Goal: Task Accomplishment & Management: Manage account settings

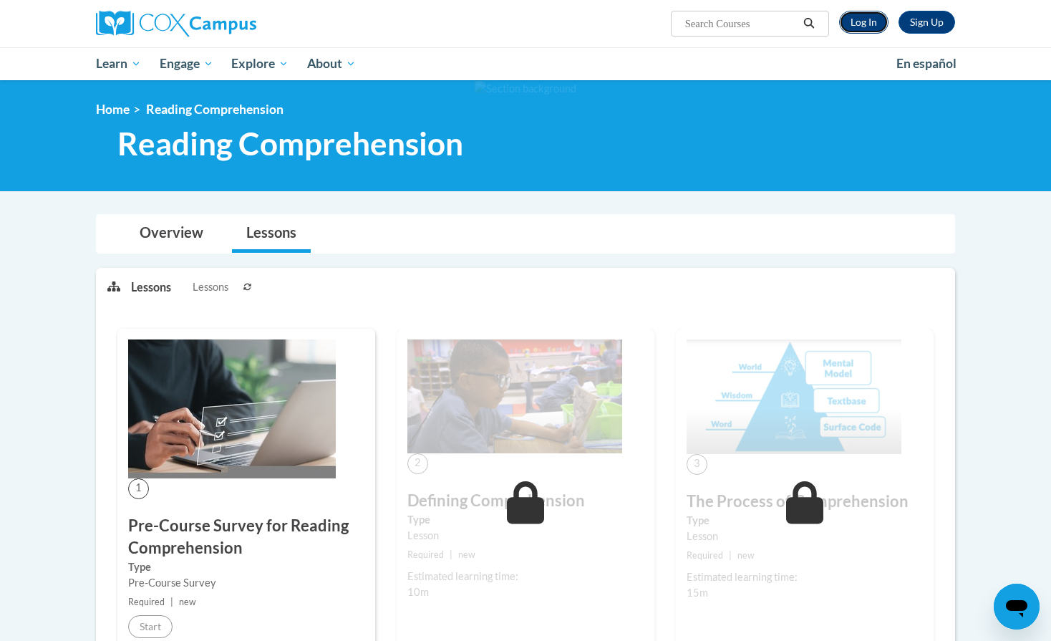
click at [859, 26] on link "Log In" at bounding box center [863, 22] width 49 height 23
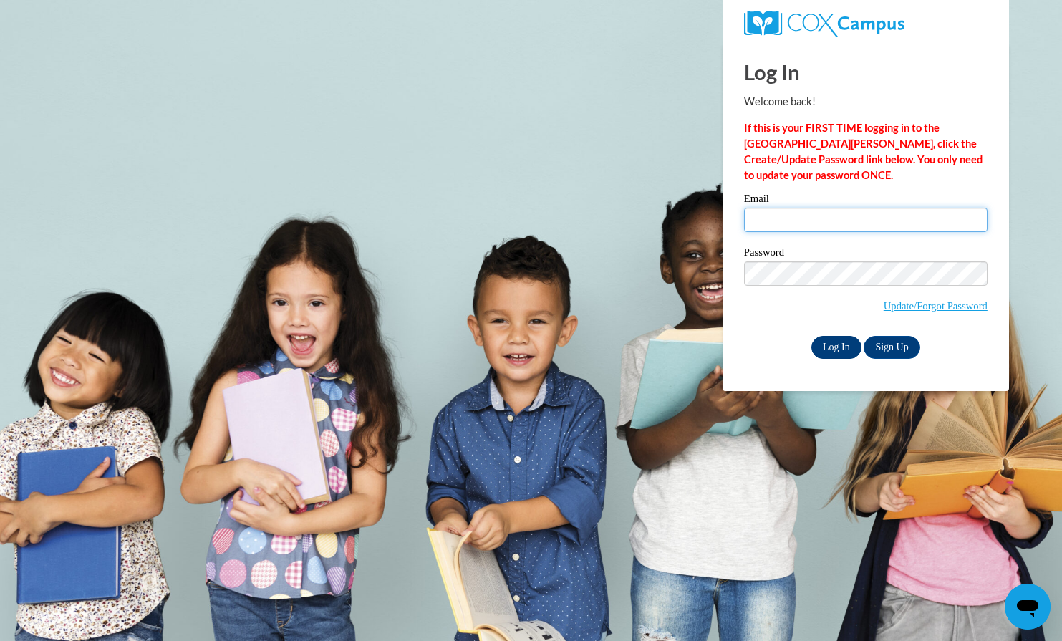
type input "swithers@waukesha.k12.wi.us"
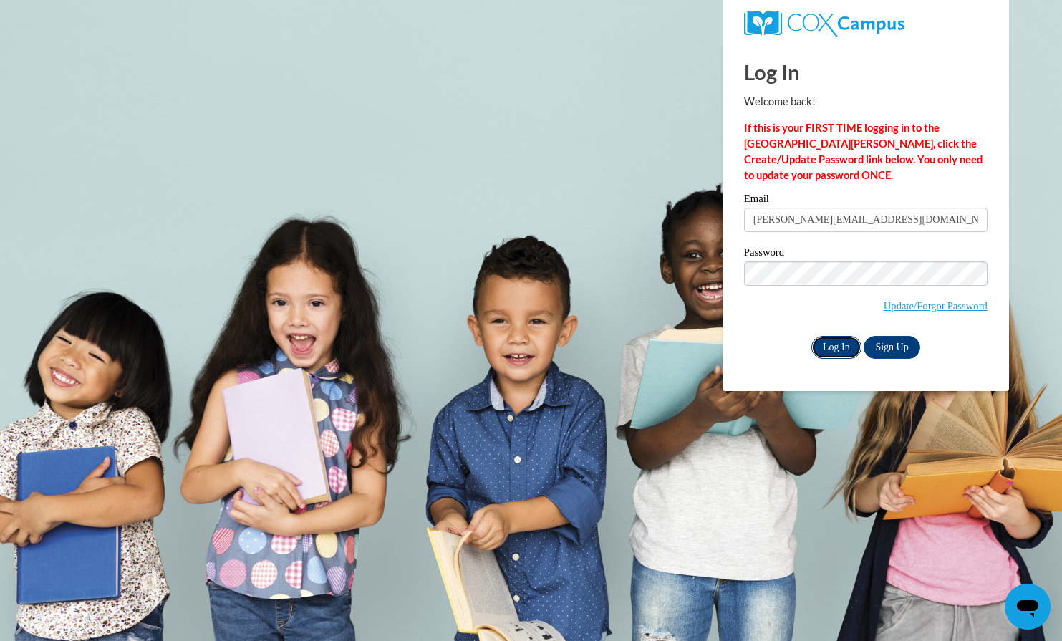
click at [832, 347] on input "Log In" at bounding box center [836, 347] width 50 height 23
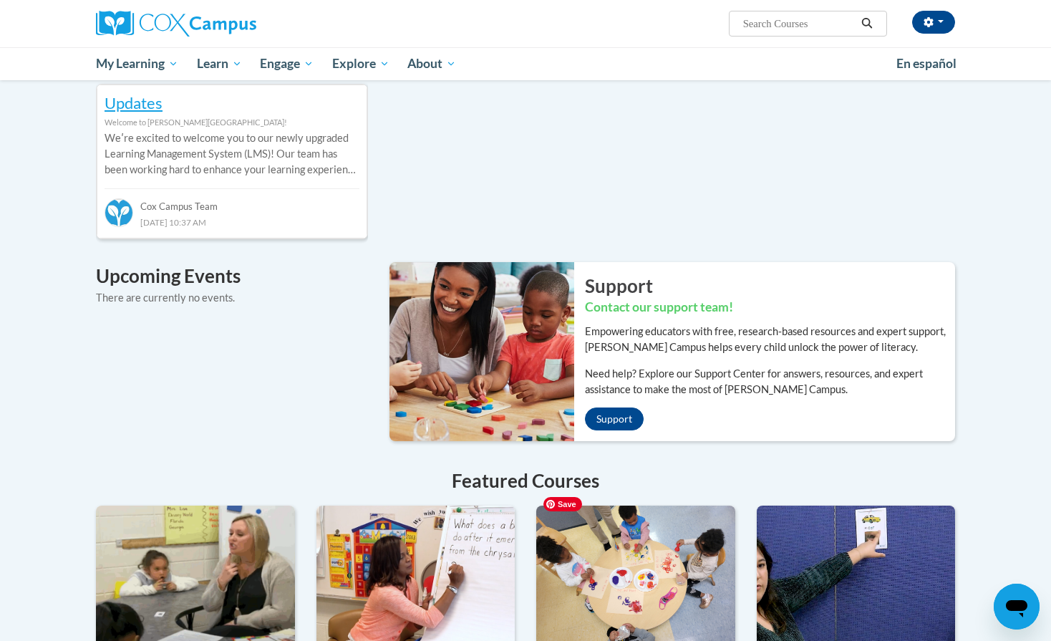
scroll to position [515, 0]
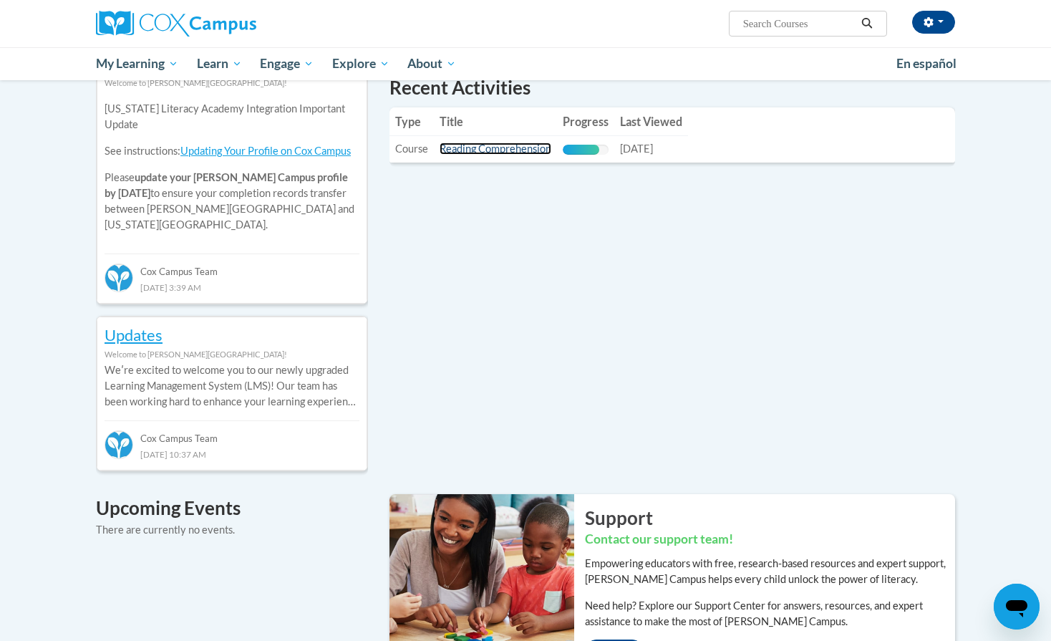
click at [524, 150] on link "Reading Comprehension" at bounding box center [496, 149] width 112 height 12
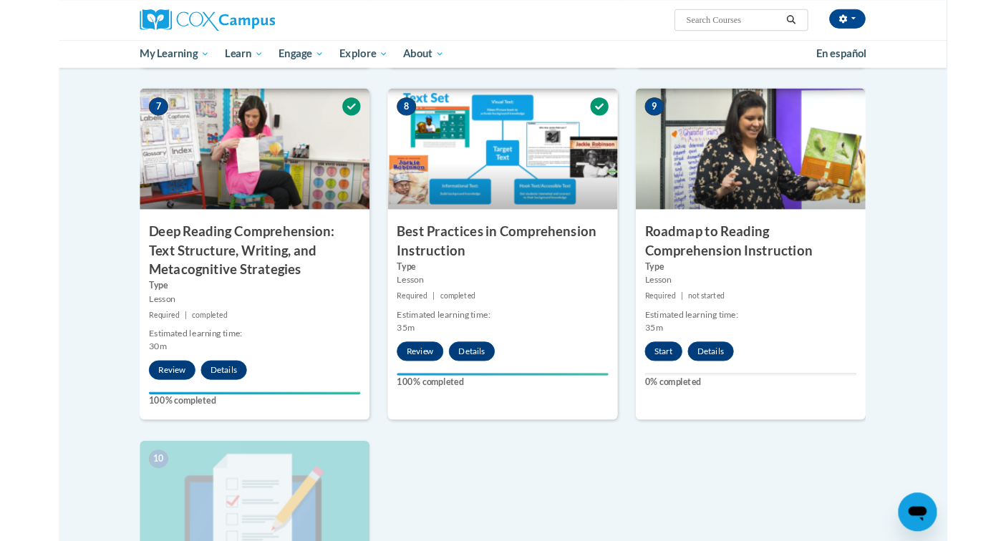
scroll to position [859, 0]
